Goal: Information Seeking & Learning: Learn about a topic

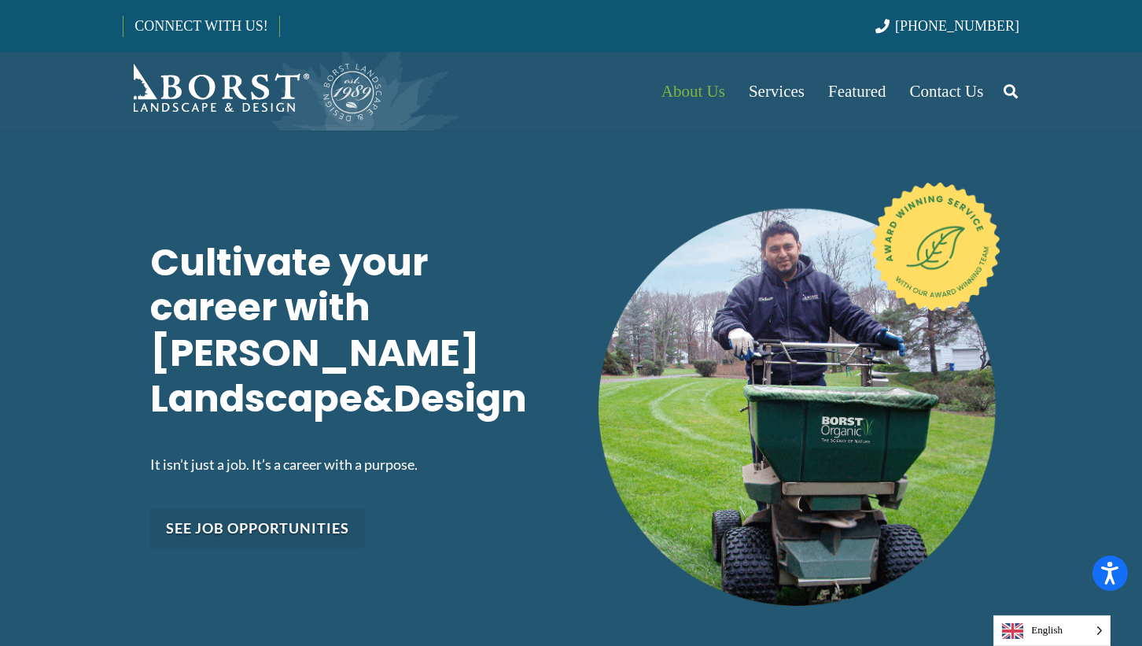
click at [247, 508] on link "See job opportunities" at bounding box center [257, 528] width 215 height 40
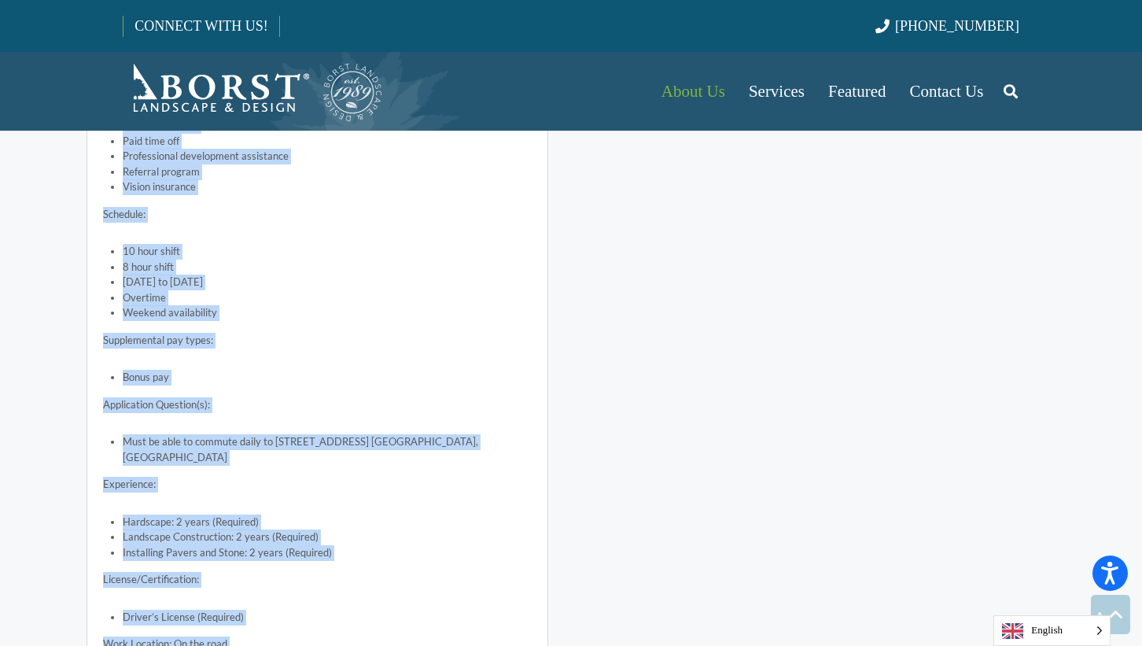
scroll to position [5993, 0]
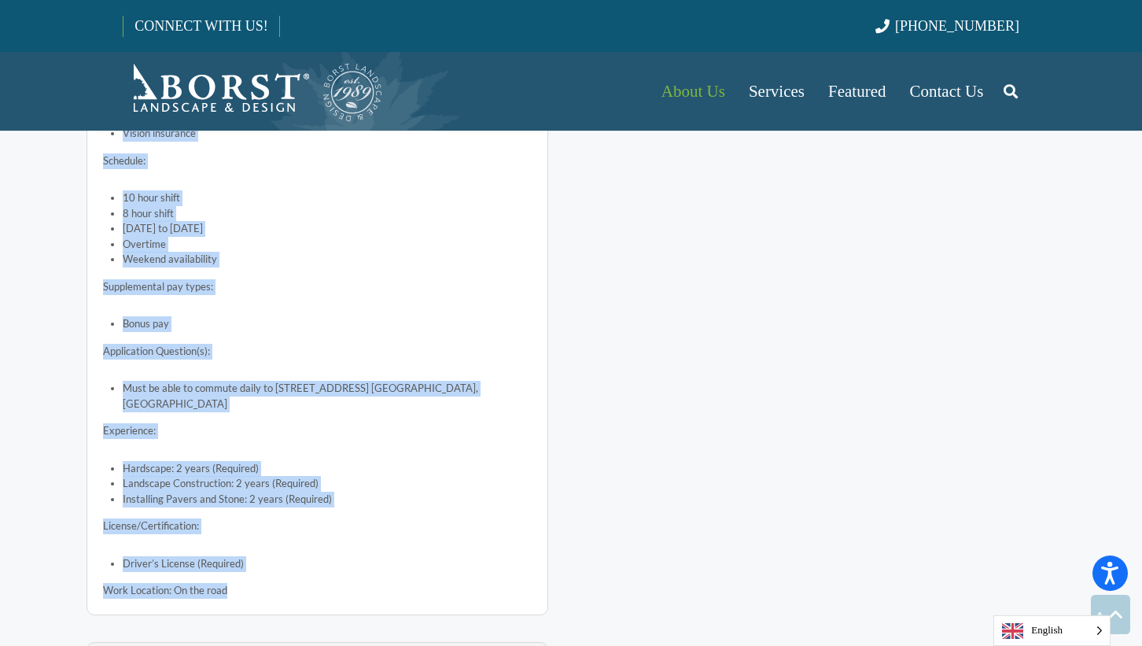
drag, startPoint x: 102, startPoint y: 219, endPoint x: 288, endPoint y: 541, distance: 372.2
copy div "Loremipsu Dolorsitamet Consect Ad eli sedd e tempor inc utl etdolo magnaali eni…"
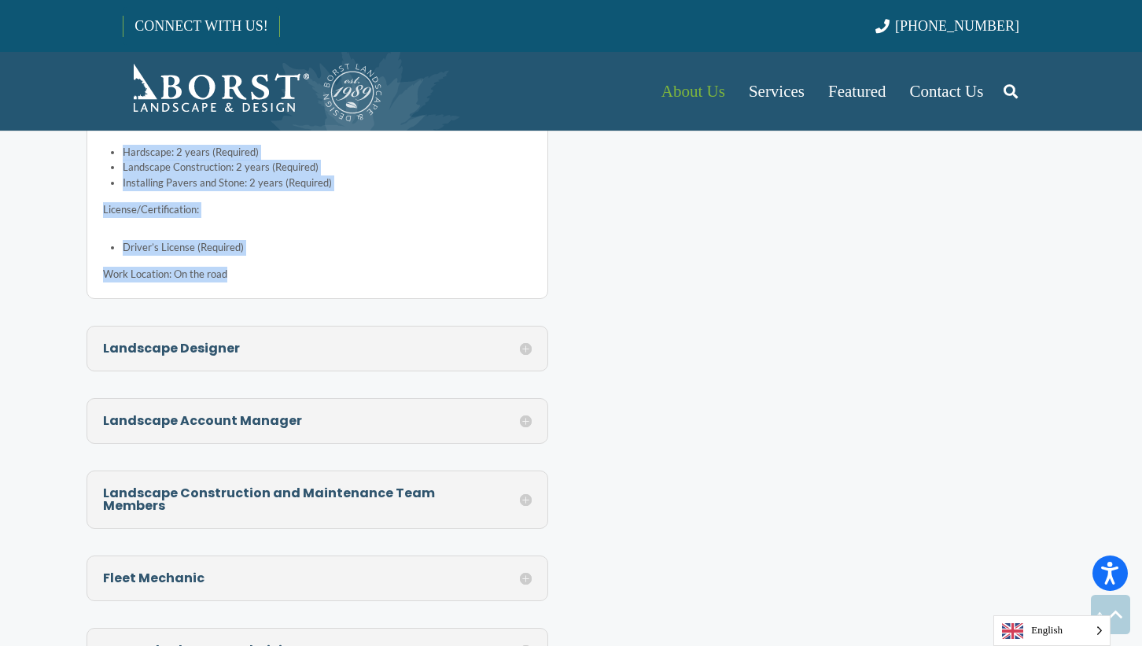
scroll to position [6311, 0]
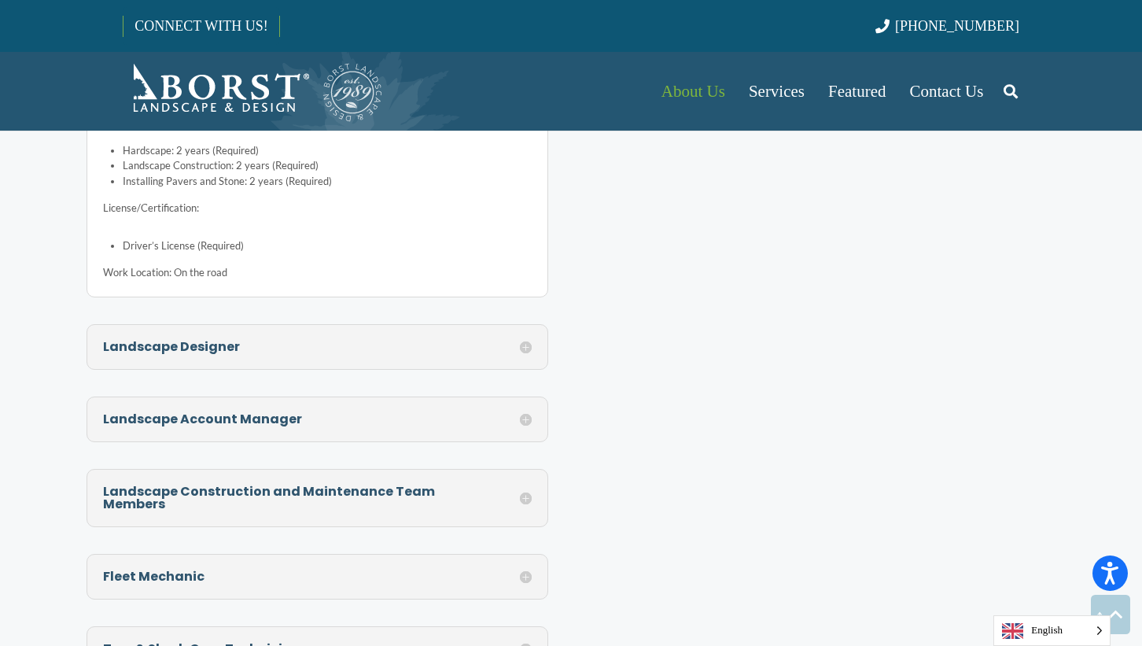
click at [527, 485] on h5 "Landscape Construction and Maintenance Team Members" at bounding box center [317, 497] width 429 height 25
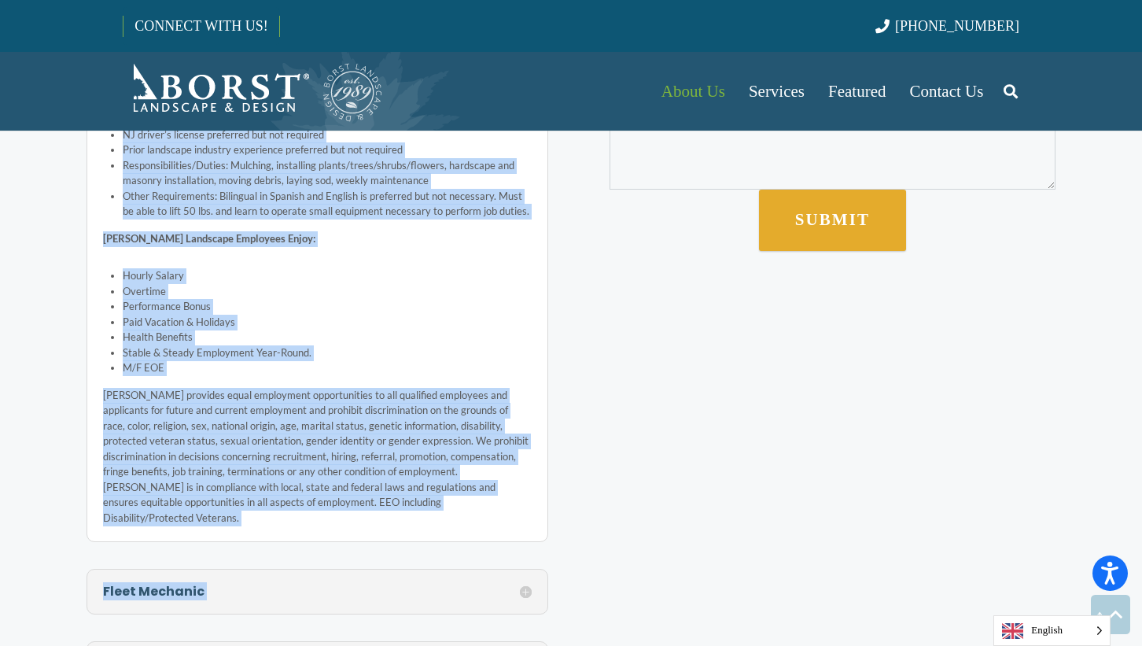
scroll to position [5605, 0]
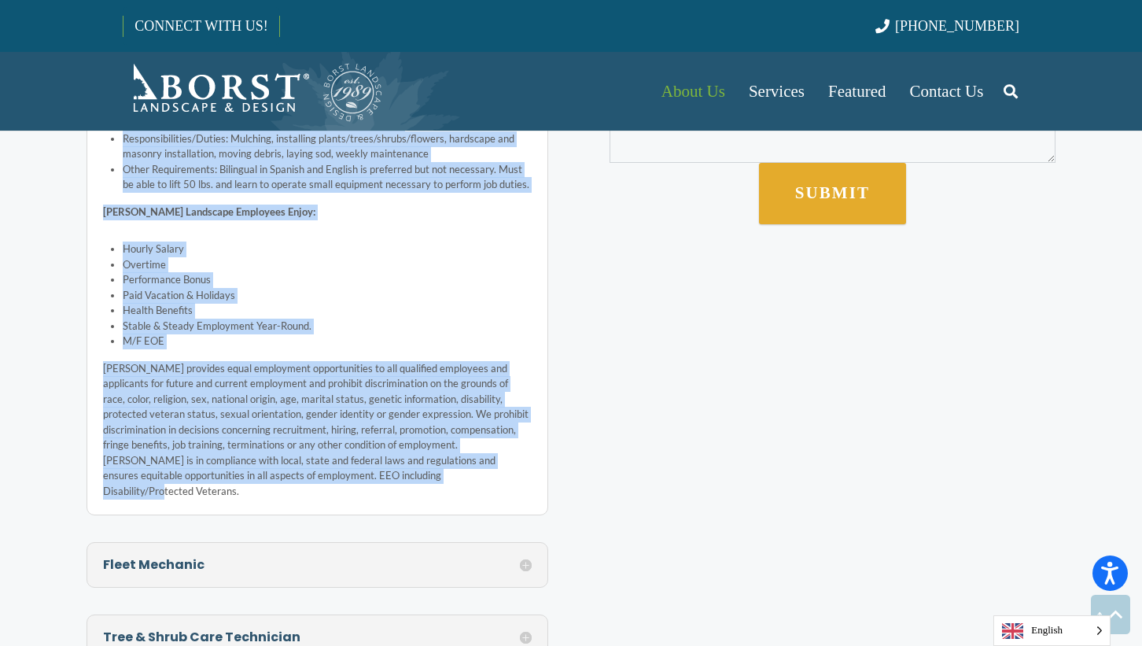
drag, startPoint x: 103, startPoint y: 293, endPoint x: 428, endPoint y: 422, distance: 349.3
click at [428, 422] on div "Landscape Construction and Maintenance Team Members [PERSON_NAME] Landscape & D…" at bounding box center [318, 151] width 462 height 730
copy div "Loremipsu Dolorsitamet con Adipiscinge Sedd Eiusmod Tempo Incididun & Utlabo, e…"
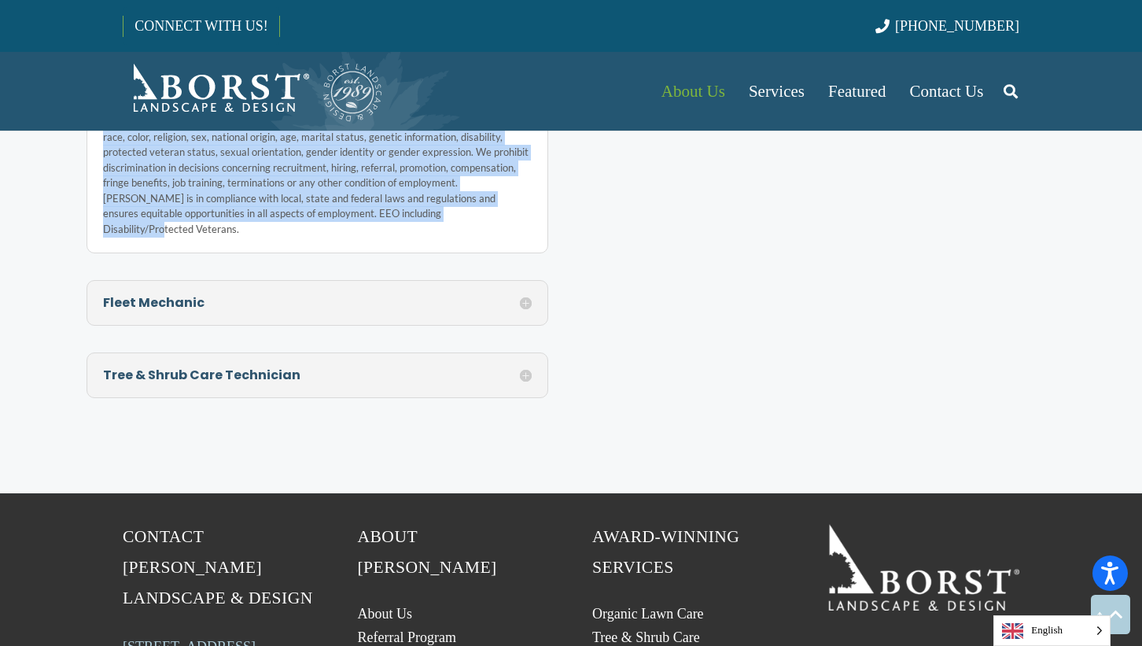
scroll to position [5905, 0]
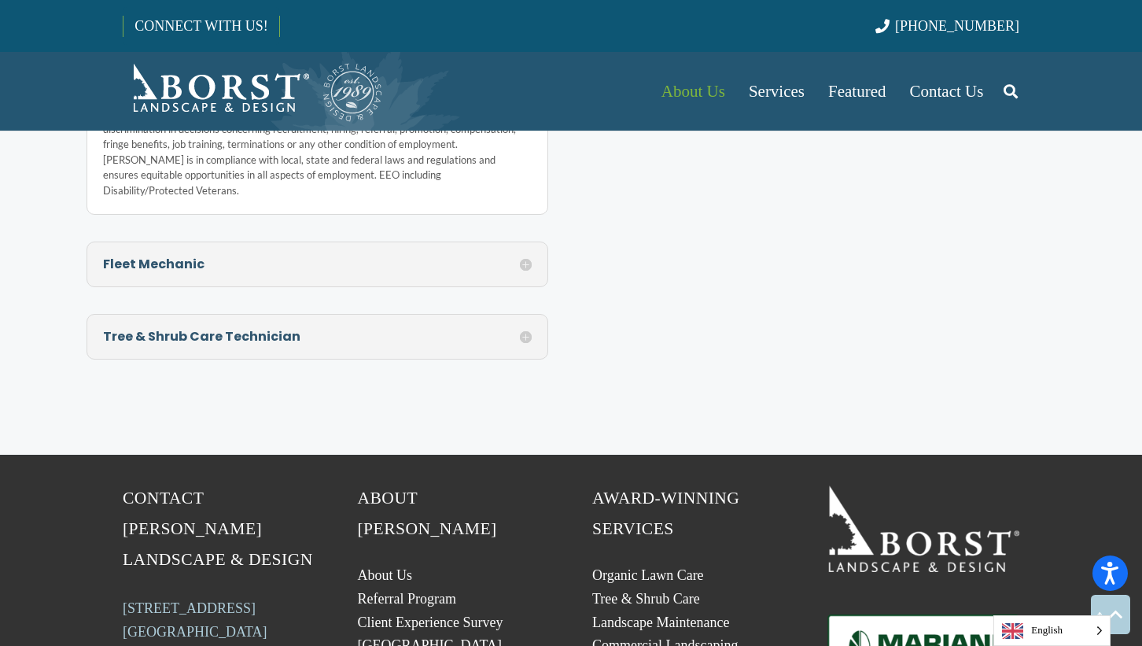
click at [338, 330] on h5 "Tree & Shrub Care Technician" at bounding box center [317, 336] width 429 height 13
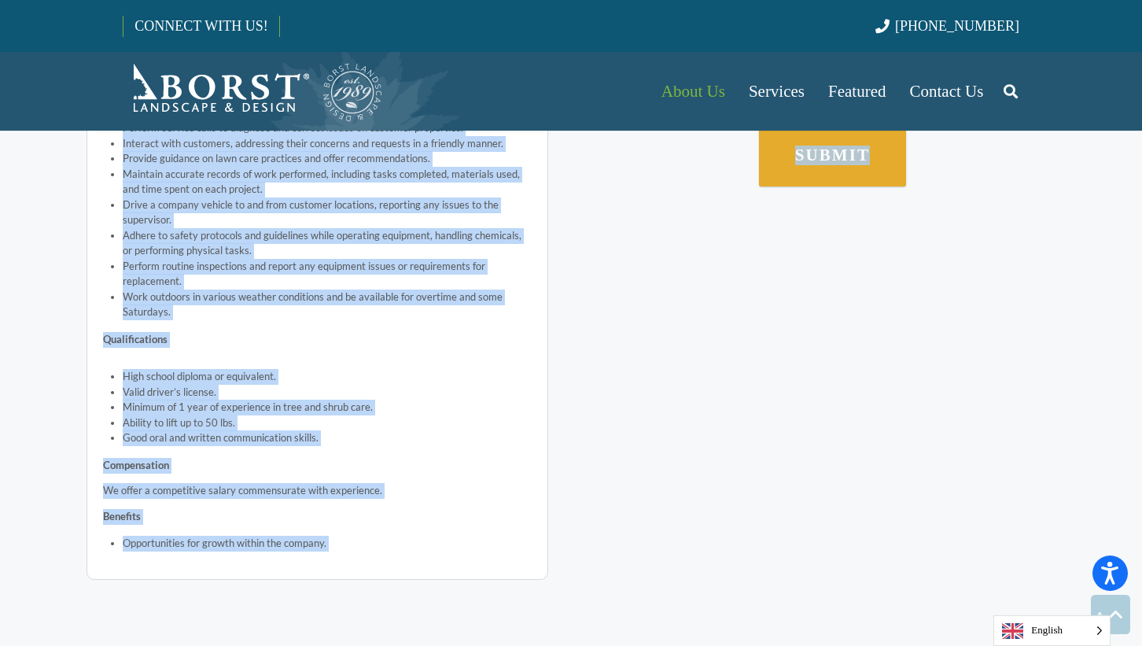
scroll to position [5669, 0]
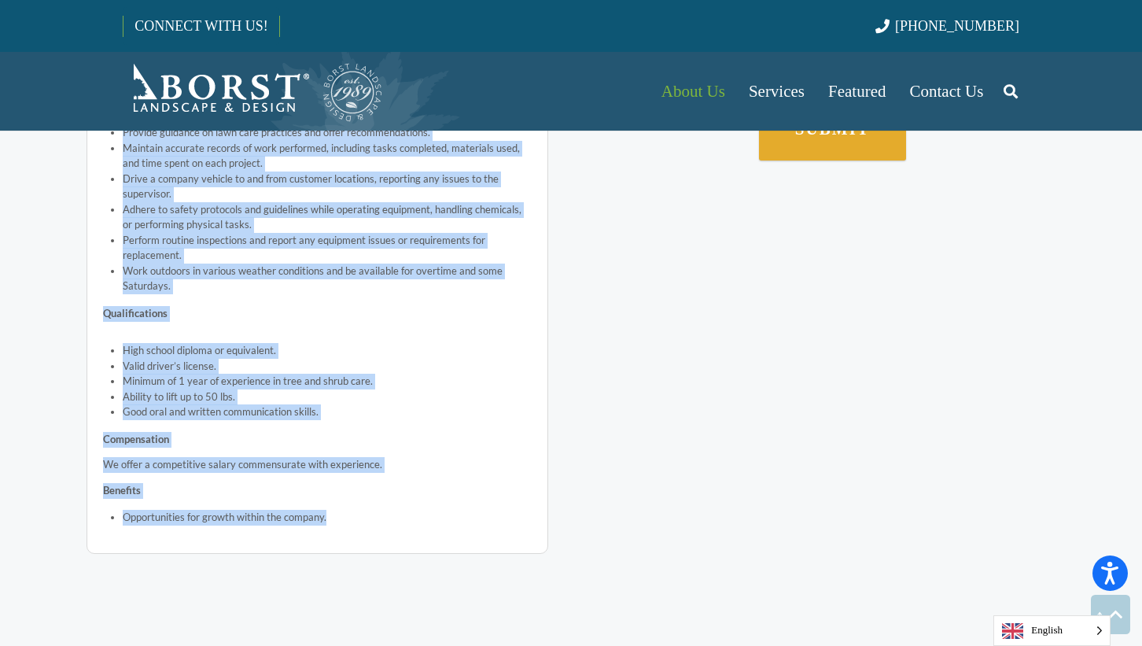
drag, startPoint x: 101, startPoint y: 166, endPoint x: 346, endPoint y: 471, distance: 391.2
click at [347, 472] on div "Tree & Shrub Care Technician Join our dedicated team as a Tree & Shrub Care Tec…" at bounding box center [318, 217] width 462 height 674
copy div "Tree & Shrub Care Technician Join our dedicated team as a Tree & Shrub Care Tec…"
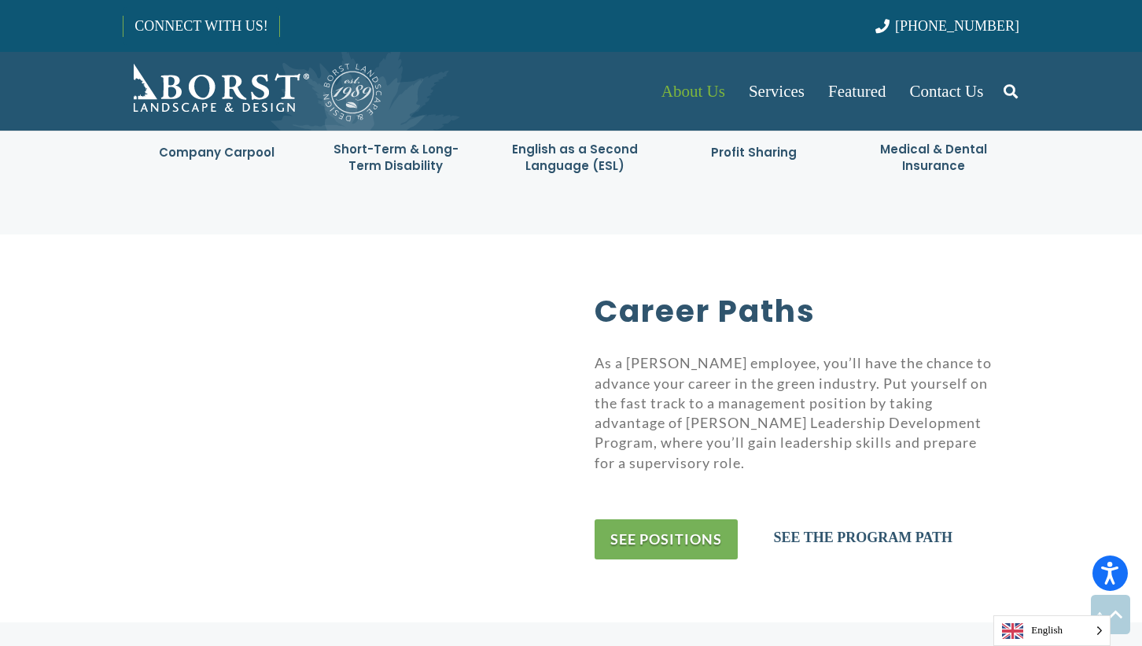
scroll to position [2987, 0]
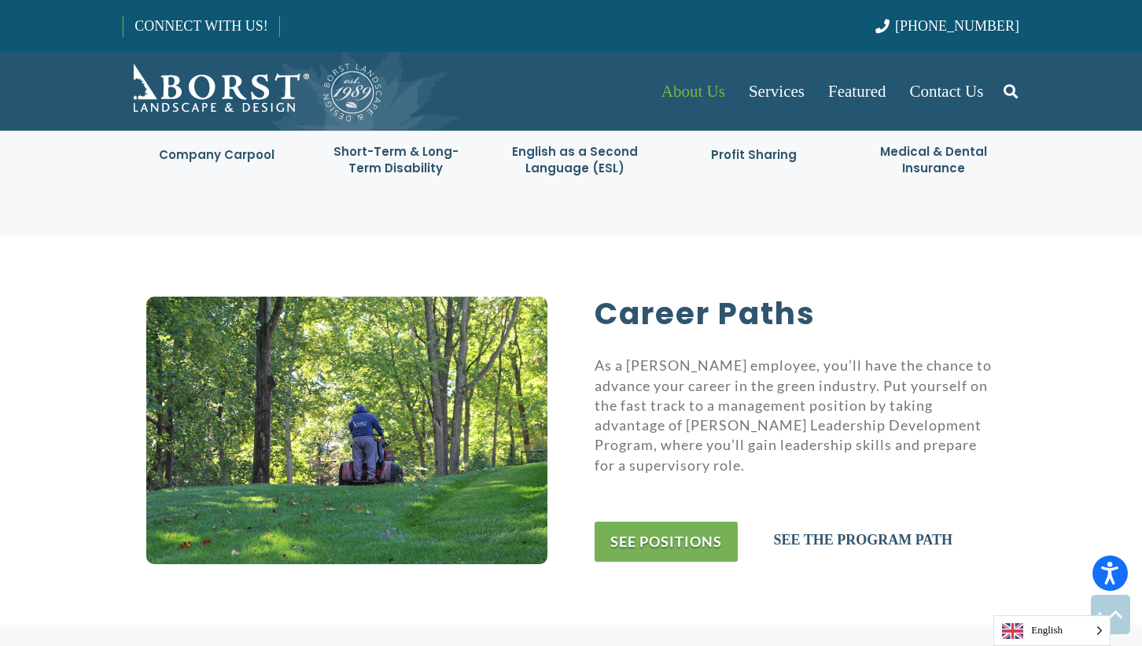
click at [854, 533] on link "see the program path" at bounding box center [863, 544] width 179 height 22
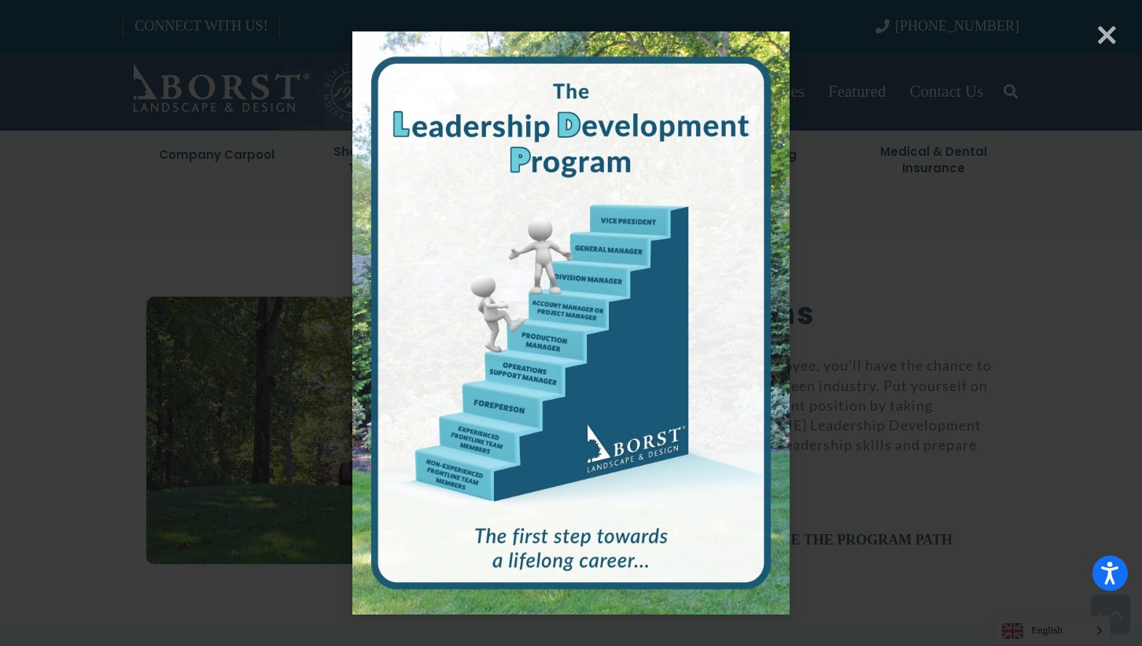
drag, startPoint x: 94, startPoint y: 76, endPoint x: 146, endPoint y: 79, distance: 52.0
click at [94, 76] on div "× Loading..." at bounding box center [571, 323] width 1142 height 646
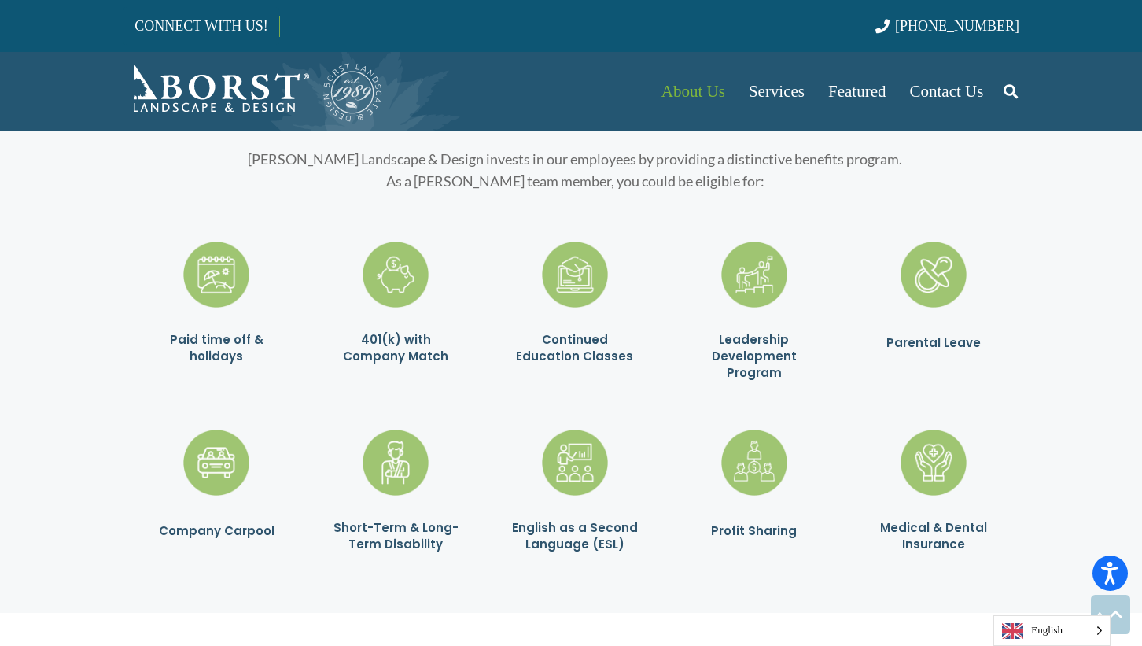
scroll to position [2617, 0]
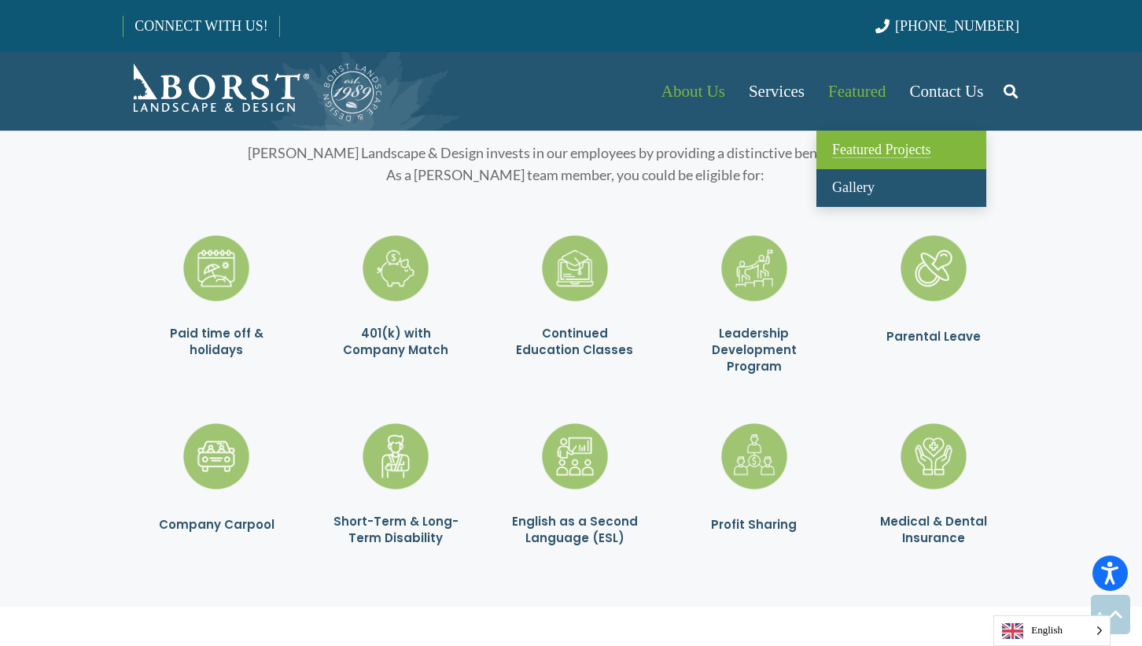
click at [862, 147] on span "Featured Projects" at bounding box center [881, 150] width 98 height 16
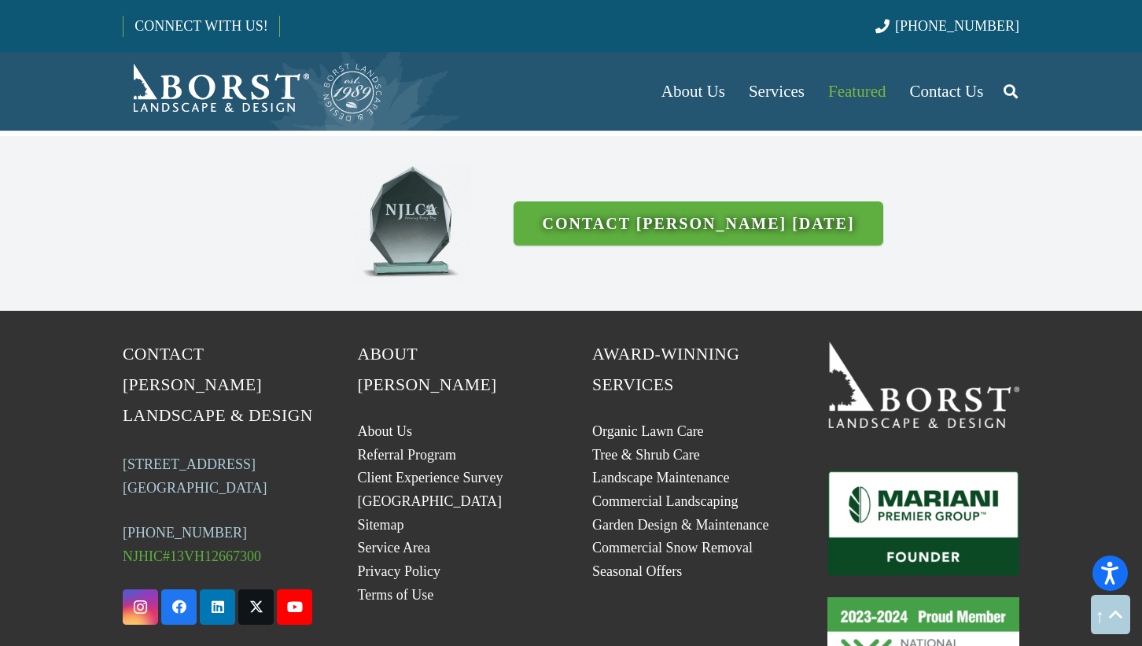
scroll to position [4190, 0]
